Goal: Use online tool/utility

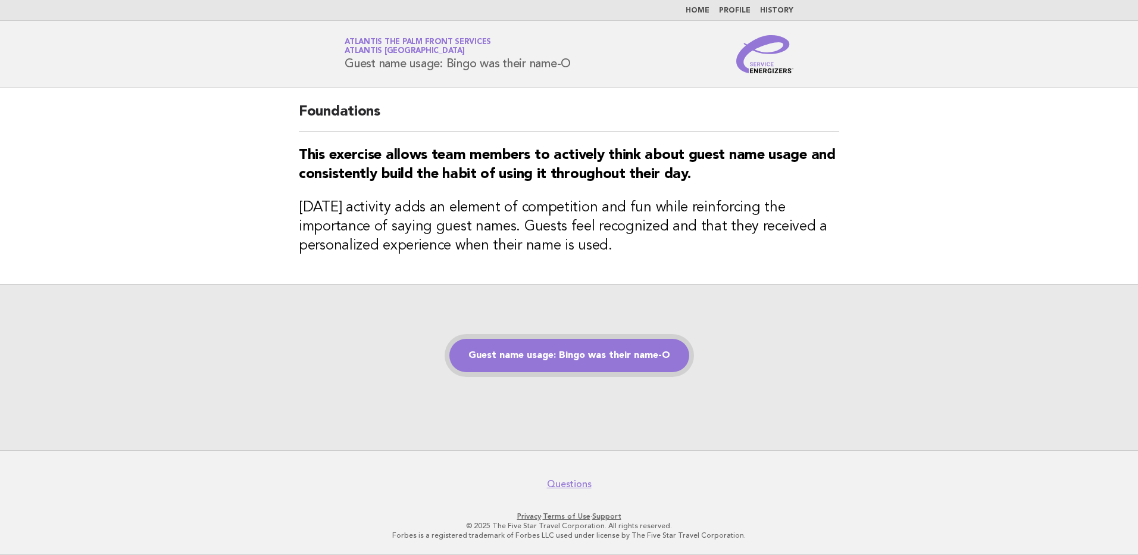
click at [600, 360] on link "Guest name usage: Bingo was their name-O" at bounding box center [570, 355] width 240 height 33
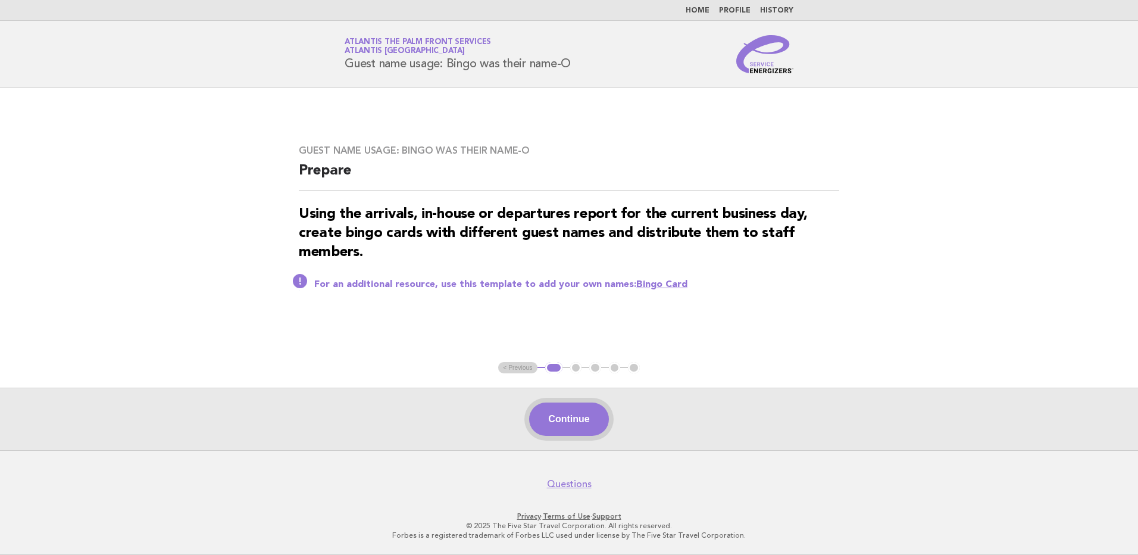
click at [576, 422] on button "Continue" at bounding box center [568, 418] width 79 height 33
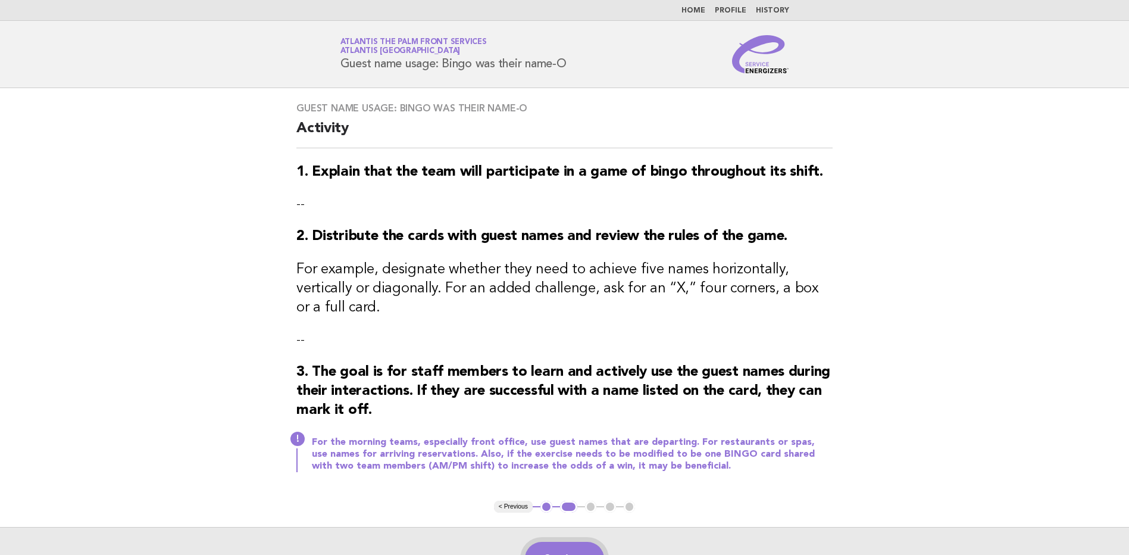
click at [557, 545] on button "Continue" at bounding box center [564, 558] width 79 height 33
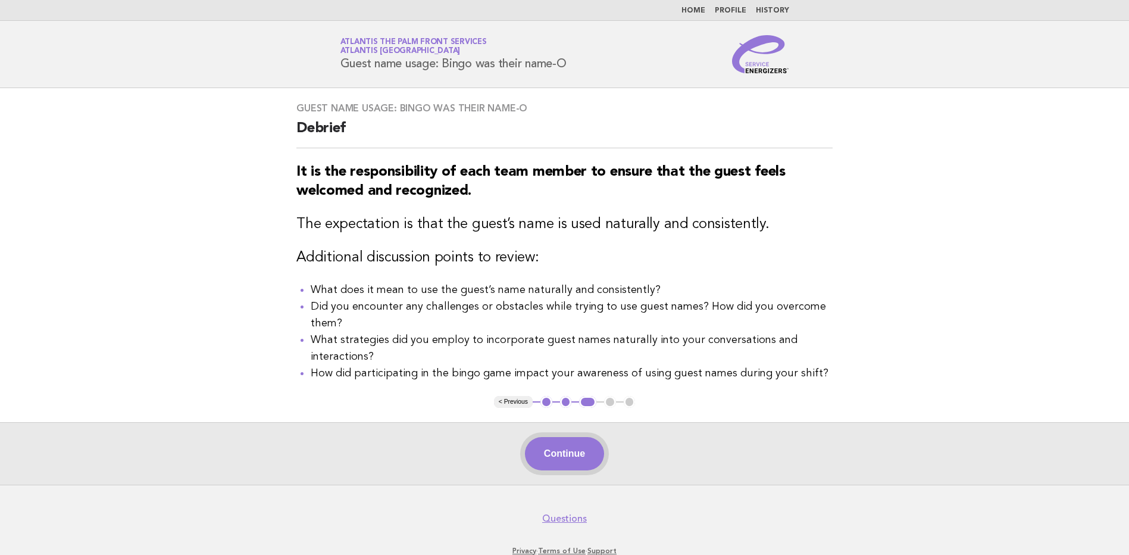
click at [558, 451] on button "Continue" at bounding box center [564, 453] width 79 height 33
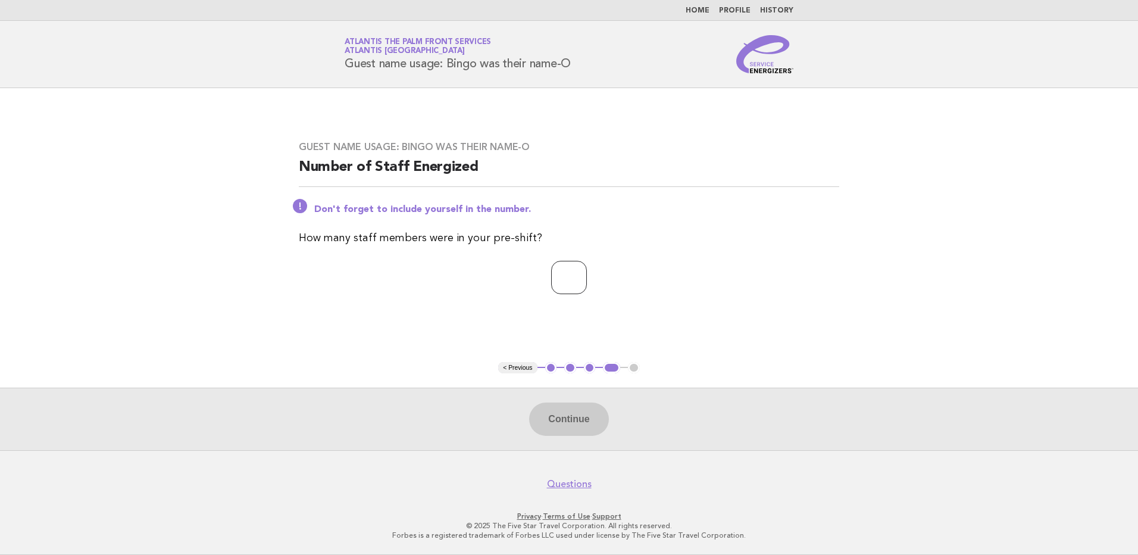
click at [562, 289] on input "number" at bounding box center [569, 277] width 36 height 33
type input "**"
click at [565, 423] on button "Continue" at bounding box center [568, 418] width 79 height 33
